Goal: Information Seeking & Learning: Learn about a topic

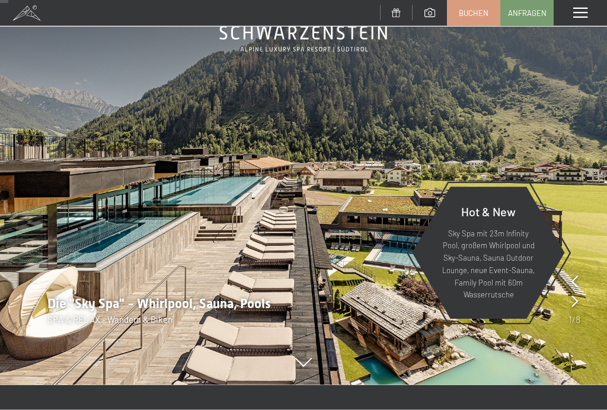
scroll to position [71, 0]
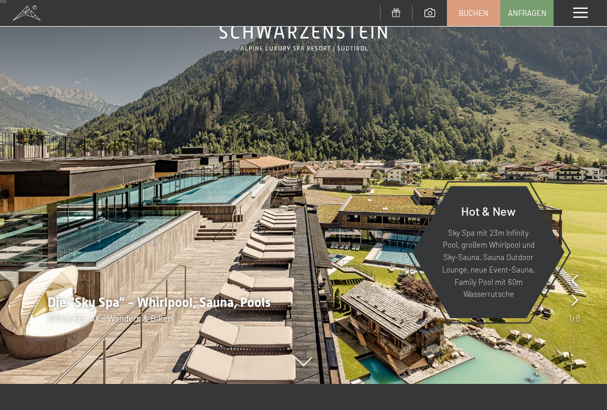
click at [578, 23] on div "Menü" at bounding box center [580, 13] width 53 height 26
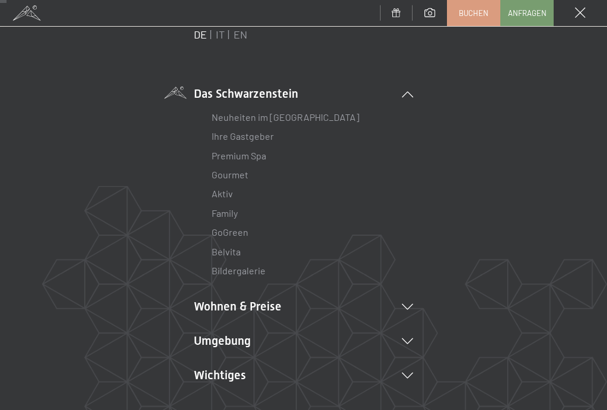
scroll to position [41, 0]
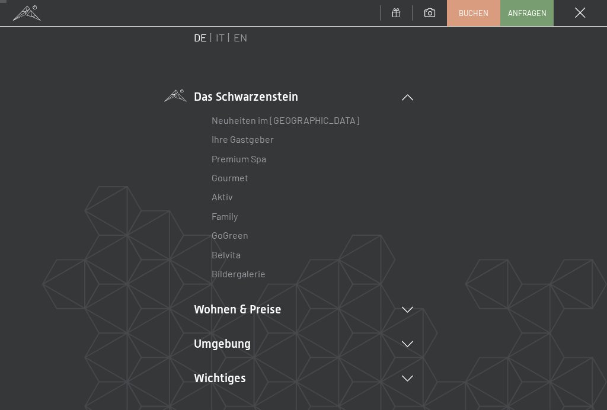
click at [235, 258] on link "Belvita" at bounding box center [226, 254] width 29 height 11
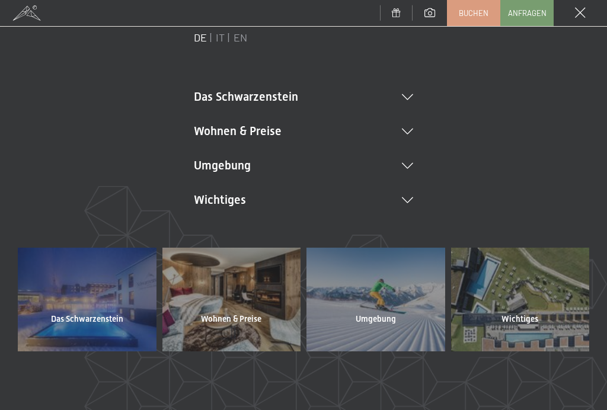
scroll to position [0, 0]
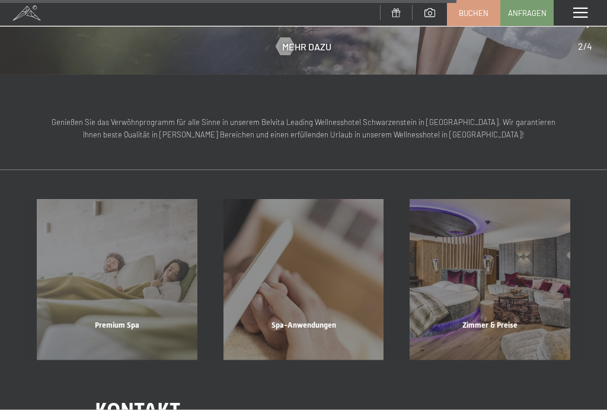
scroll to position [1361, 0]
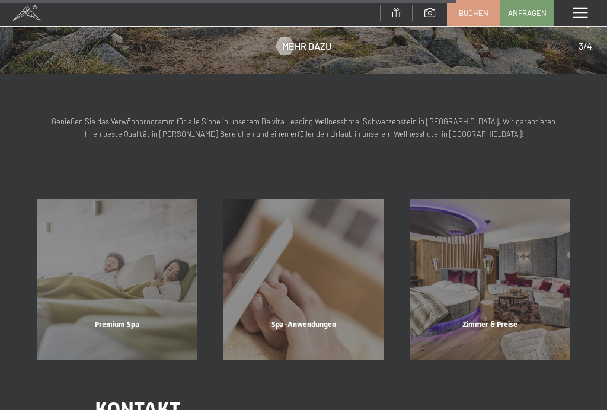
click at [349, 262] on div "Spa-Anwendungen Mehr erfahren" at bounding box center [304, 279] width 187 height 161
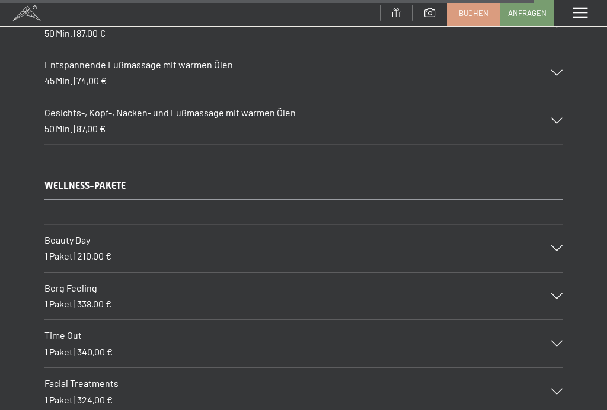
scroll to position [8241, 0]
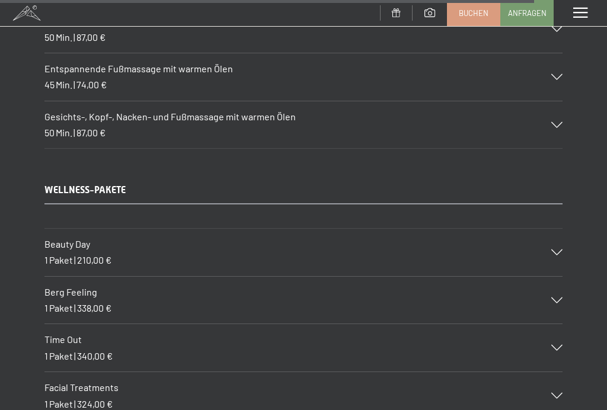
click at [559, 298] on icon at bounding box center [556, 301] width 11 height 6
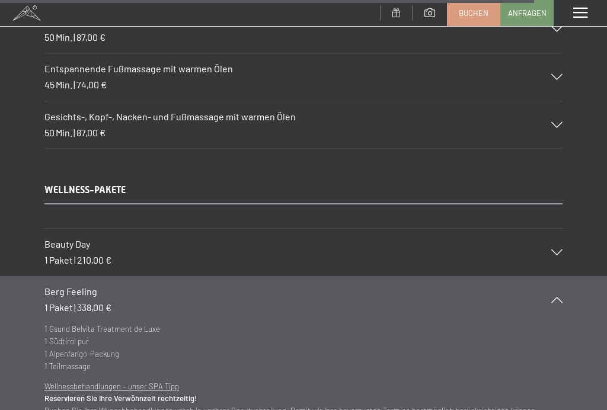
click at [560, 276] on div "Berg Feeling 1 Paket | 338,00 €" at bounding box center [303, 299] width 518 height 47
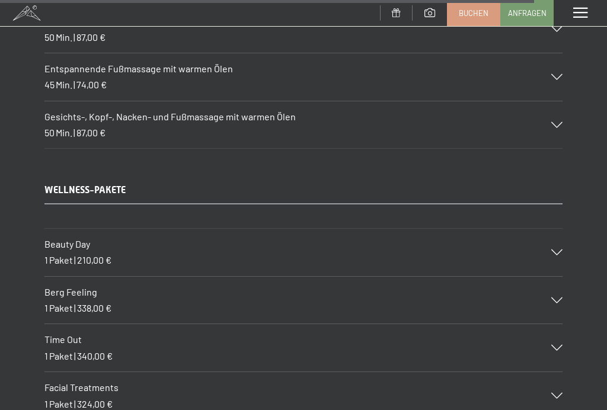
click at [562, 229] on div "Beauty Day 1 Paket | 210,00 €" at bounding box center [303, 252] width 518 height 47
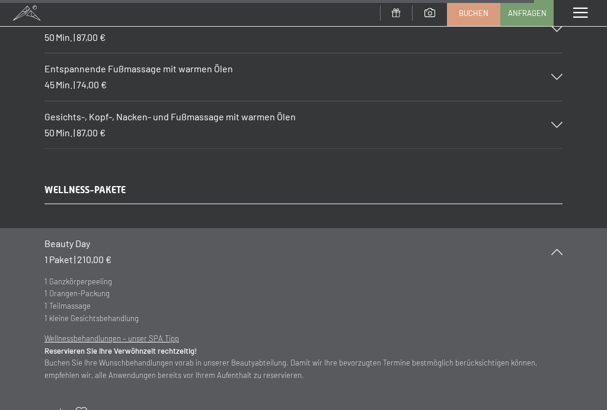
click at [560, 249] on icon at bounding box center [556, 252] width 11 height 6
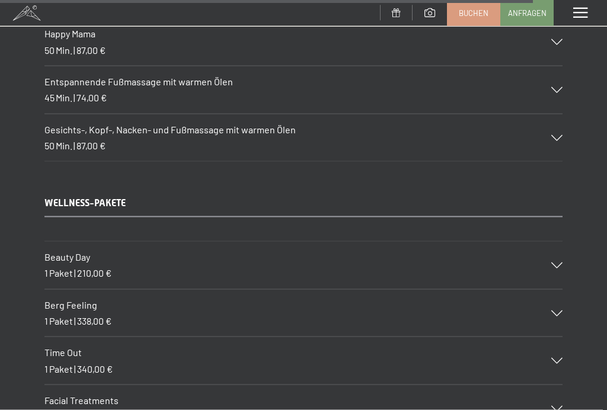
click at [560, 337] on div "Time Out 1 Paket | 340,00 €" at bounding box center [303, 360] width 518 height 47
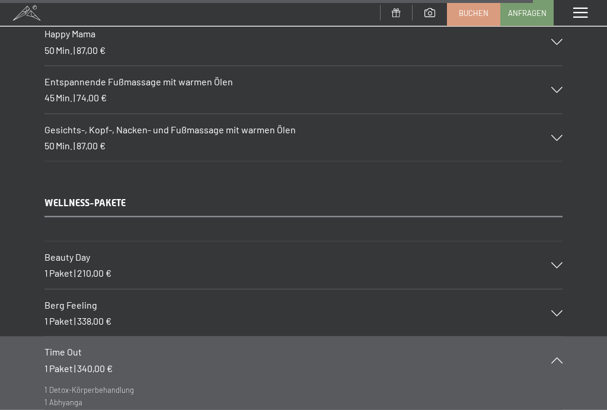
scroll to position [8228, 0]
click at [563, 357] on div at bounding box center [550, 360] width 26 height 6
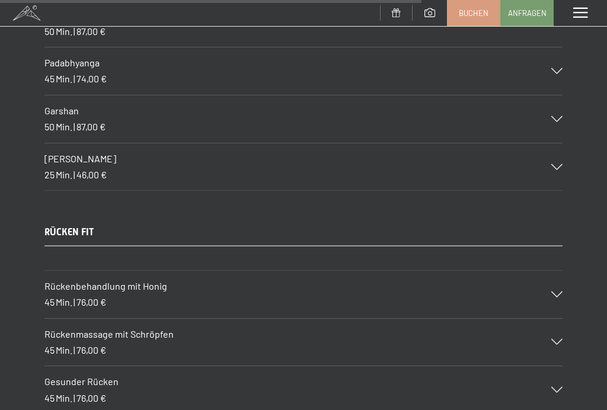
scroll to position [6508, 0]
click at [559, 339] on icon at bounding box center [556, 342] width 11 height 6
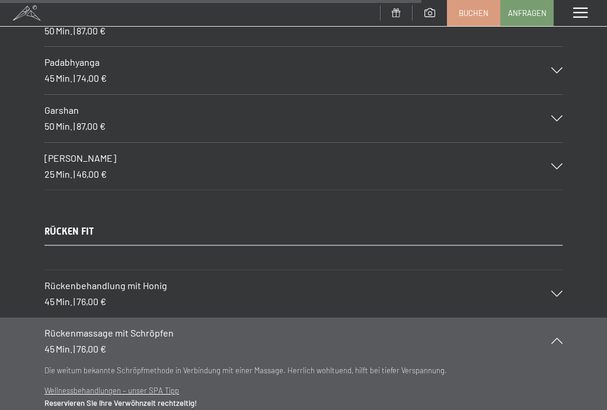
click at [555, 338] on icon at bounding box center [556, 341] width 11 height 6
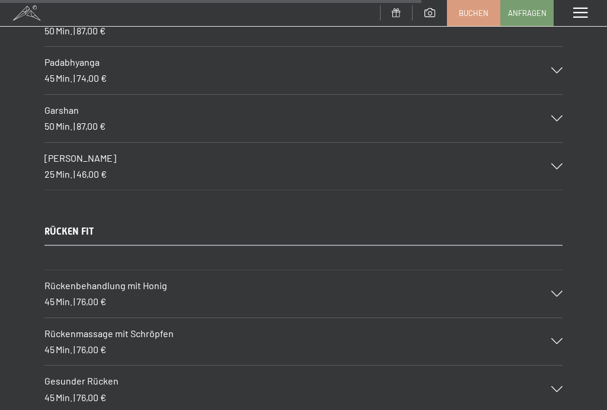
click at [562, 366] on div "Gesunder Rücken 45 Min. | 76,00 €" at bounding box center [303, 389] width 518 height 47
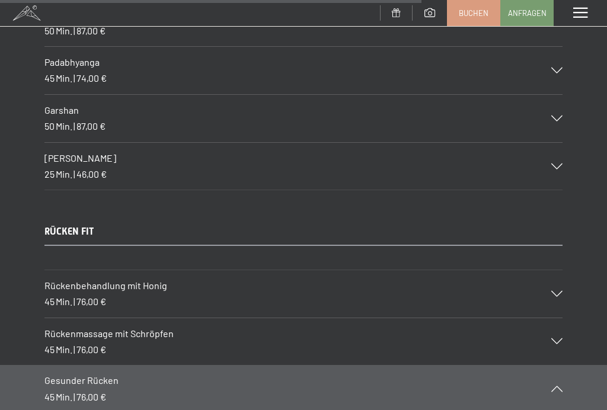
click at [553, 386] on icon at bounding box center [556, 389] width 11 height 6
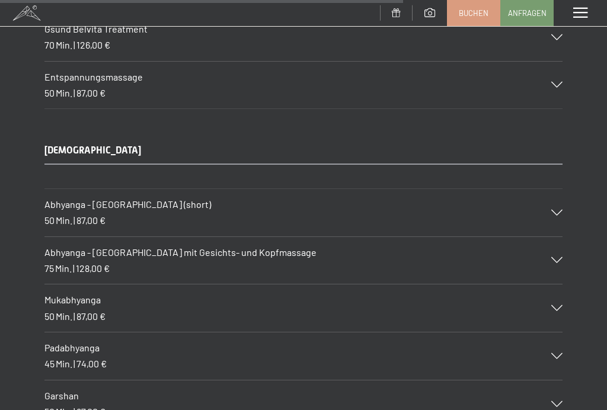
scroll to position [6220, 0]
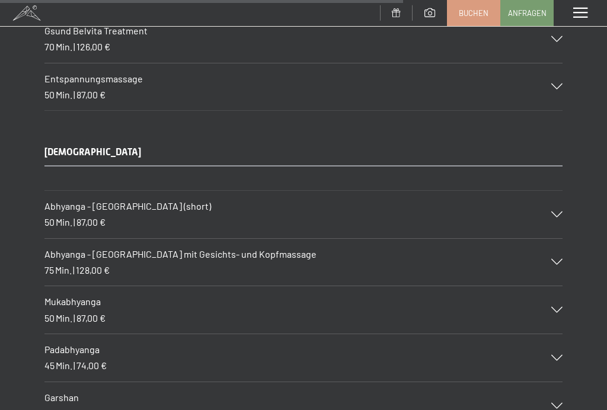
click at [561, 212] on icon at bounding box center [556, 215] width 11 height 6
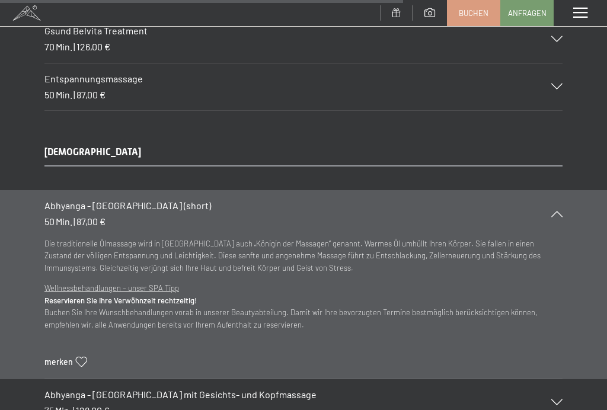
click at [562, 211] on icon at bounding box center [556, 214] width 11 height 6
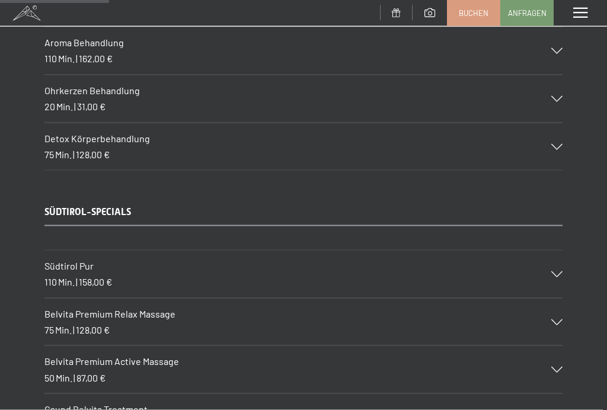
scroll to position [1700, 0]
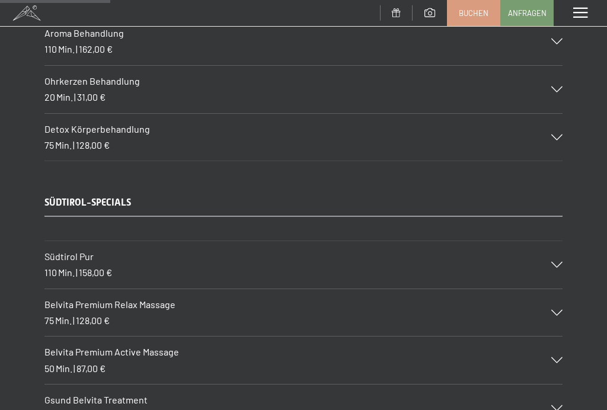
click at [557, 342] on div "Belvita Premium Active Massage 50 Min. | 87,00 €" at bounding box center [303, 360] width 518 height 47
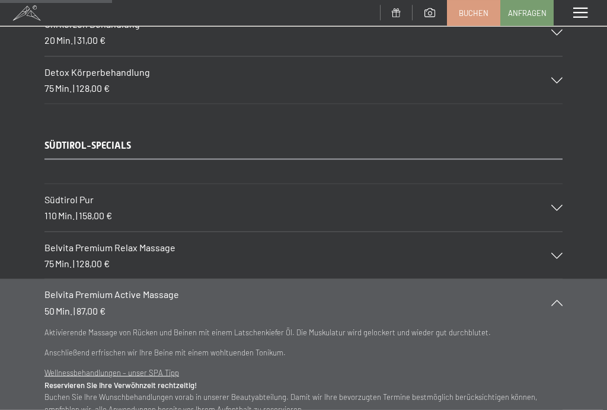
scroll to position [1758, 0]
click at [554, 299] on icon at bounding box center [556, 302] width 11 height 6
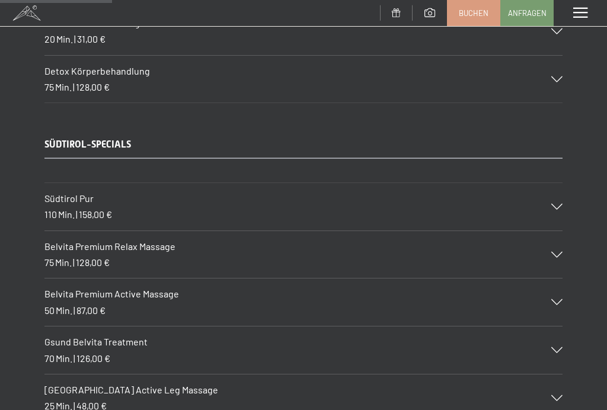
click at [554, 327] on div "Gsund Belvita Treatment 70 Min. | 126,00 €" at bounding box center [303, 350] width 518 height 47
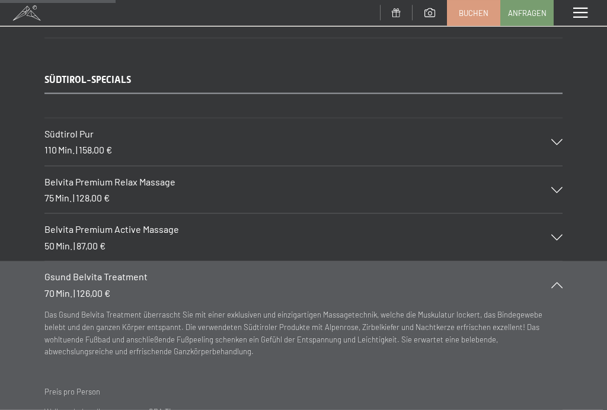
scroll to position [1823, 0]
click at [559, 282] on icon at bounding box center [556, 285] width 11 height 6
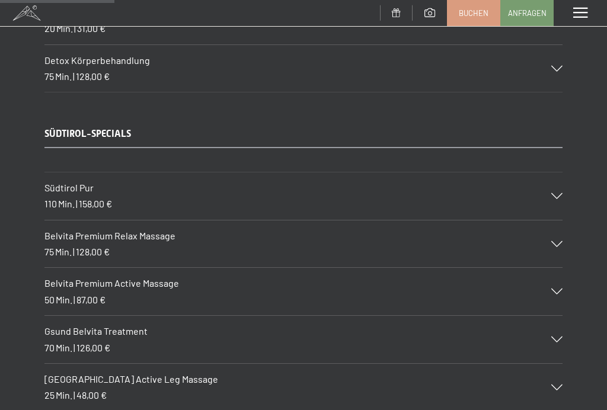
scroll to position [1768, 0]
click at [560, 242] on icon at bounding box center [556, 245] width 11 height 6
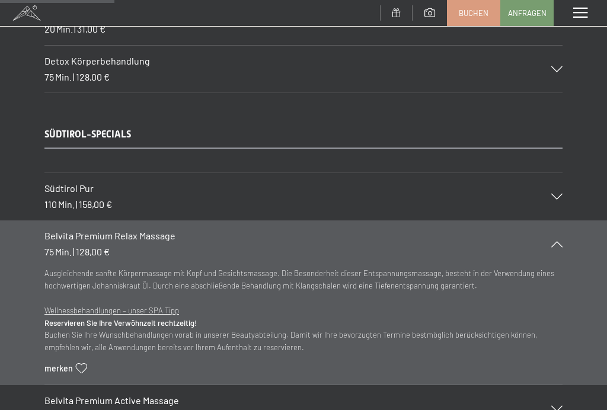
click at [560, 221] on div "Belvita Premium Relax Massage 75 Min. | 128,00 €" at bounding box center [303, 244] width 518 height 47
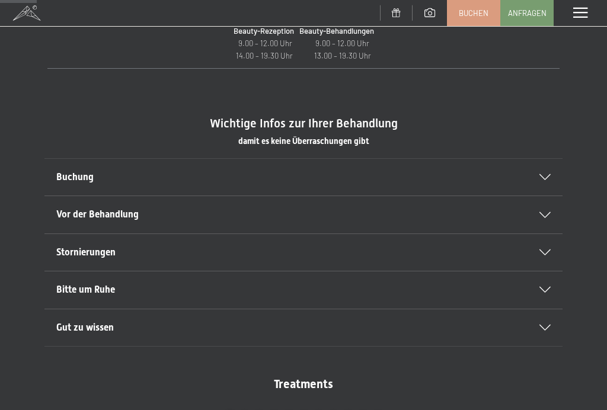
scroll to position [545, 0]
